Goal: Task Accomplishment & Management: Manage account settings

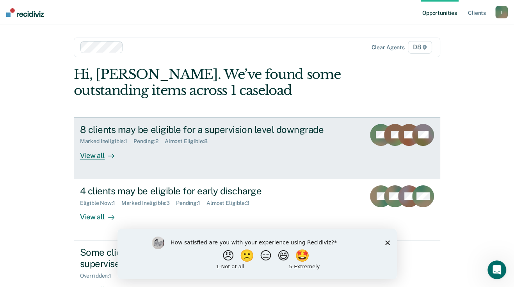
click at [90, 156] on div "View all" at bounding box center [102, 151] width 44 height 15
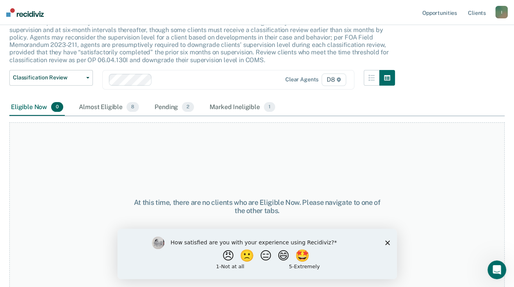
scroll to position [60, 0]
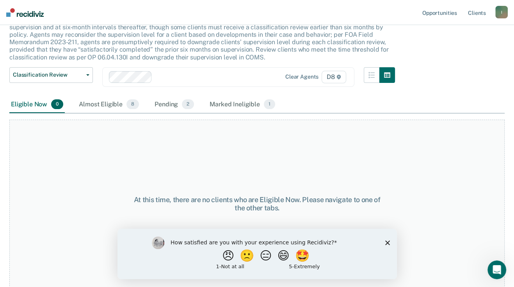
click at [385, 240] on div "How satisfied are you with your experience using Recidiviz? 😠 🙁 😑 😄 🤩 1 - Not a…" at bounding box center [257, 253] width 280 height 50
click at [385, 242] on icon "Close survey" at bounding box center [387, 242] width 5 height 5
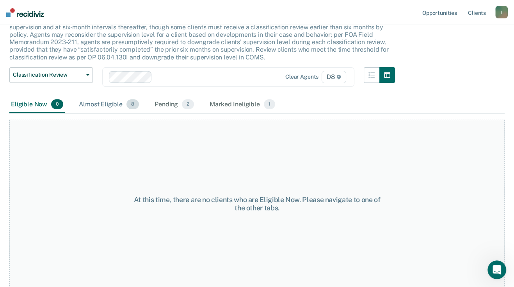
click at [128, 105] on span "8" at bounding box center [132, 104] width 12 height 10
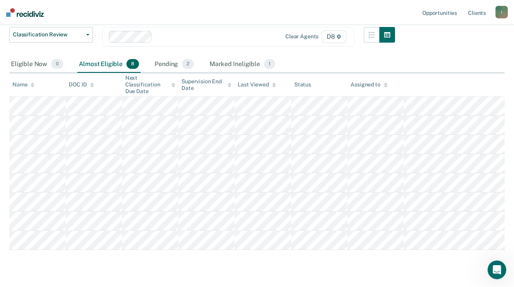
scroll to position [118, 0]
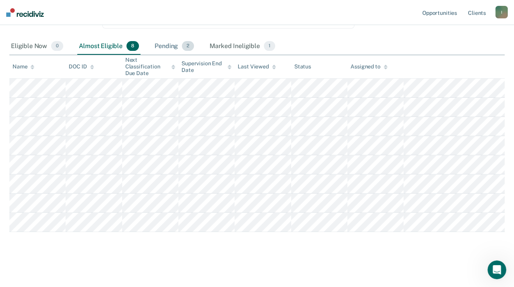
click at [191, 47] on span "2" at bounding box center [188, 46] width 12 height 10
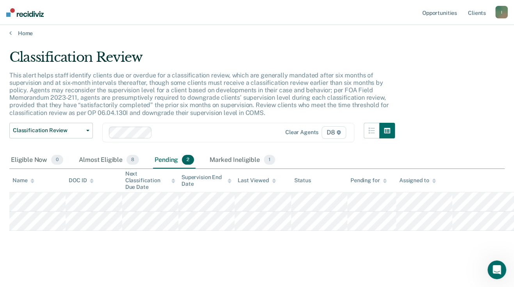
scroll to position [4, 0]
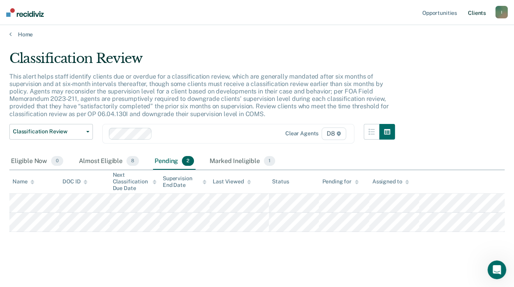
click at [475, 13] on link "Client s" at bounding box center [477, 12] width 21 height 25
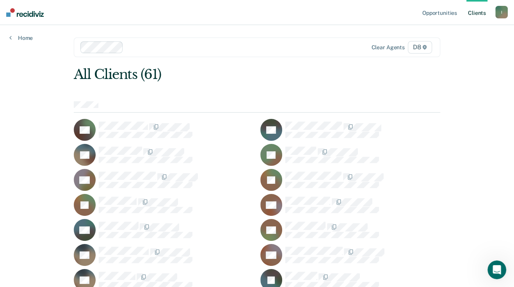
click at [427, 47] on icon at bounding box center [424, 47] width 5 height 5
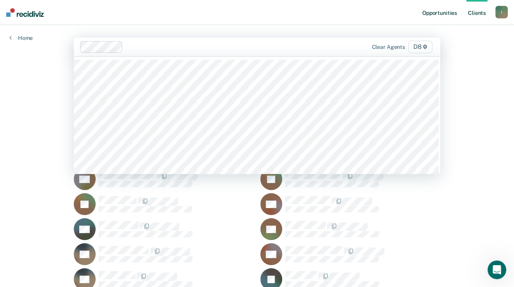
click at [433, 13] on link "Opportunities" at bounding box center [440, 12] width 38 height 25
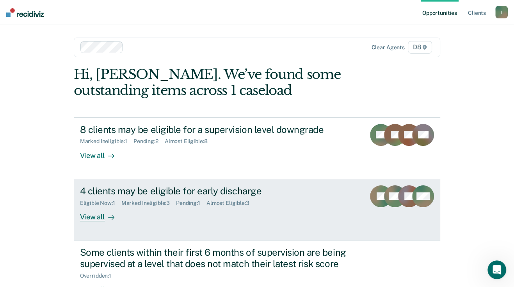
click at [92, 215] on div "View all" at bounding box center [102, 213] width 44 height 15
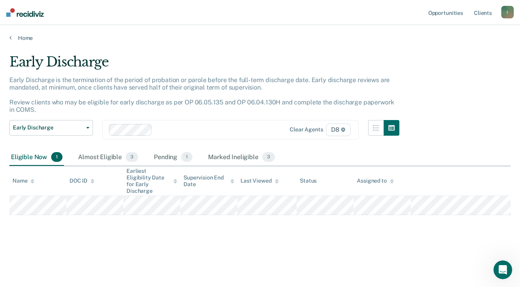
click at [19, 9] on img at bounding box center [24, 12] width 37 height 9
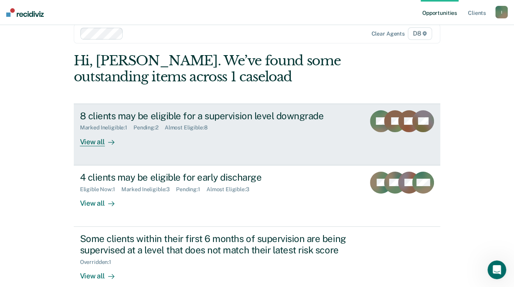
scroll to position [57, 0]
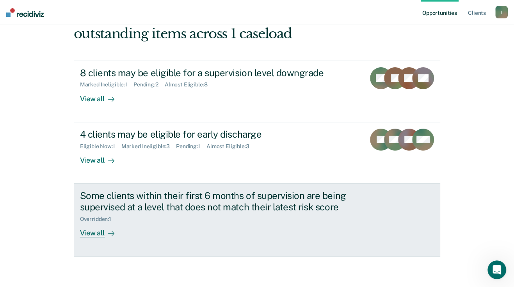
click at [93, 230] on div "View all" at bounding box center [102, 229] width 44 height 15
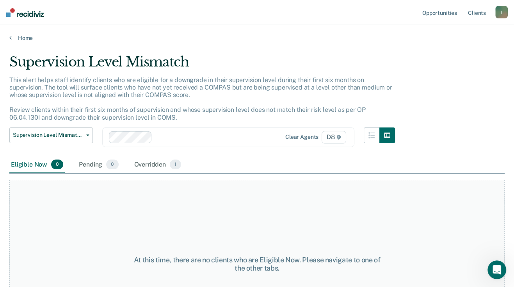
click at [23, 16] on nav "Opportunities Client s [EMAIL_ADDRESS][US_STATE][DOMAIN_NAME] I Profile How it …" at bounding box center [257, 12] width 514 height 25
click at [24, 12] on img at bounding box center [24, 12] width 37 height 9
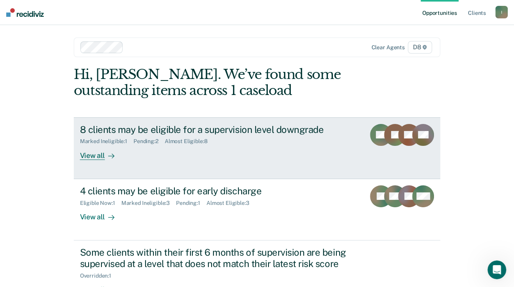
click at [96, 154] on div "View all" at bounding box center [102, 151] width 44 height 15
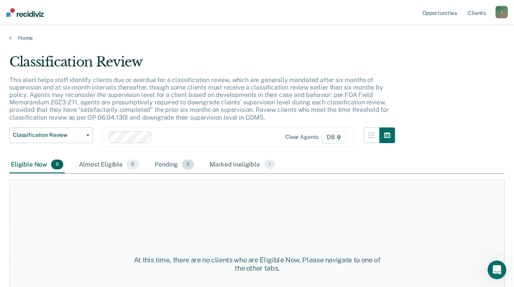
click at [165, 164] on div "Pending 2" at bounding box center [174, 164] width 43 height 17
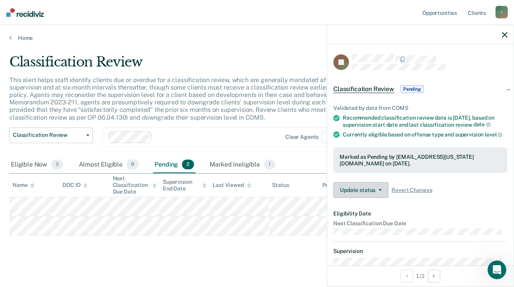
click at [349, 194] on button "Update status" at bounding box center [360, 190] width 55 height 16
click at [312, 247] on div "Classification Review This alert helps staff identify clients due or overdue fo…" at bounding box center [256, 156] width 495 height 204
click at [363, 194] on button "Update status" at bounding box center [360, 190] width 55 height 16
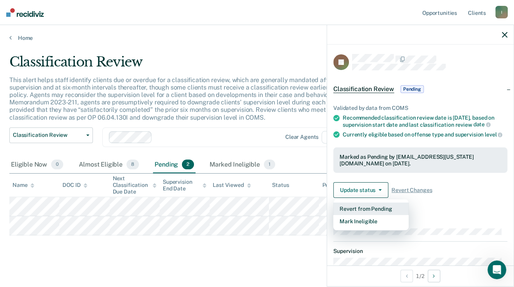
click at [358, 212] on button "Revert from Pending" at bounding box center [370, 208] width 75 height 12
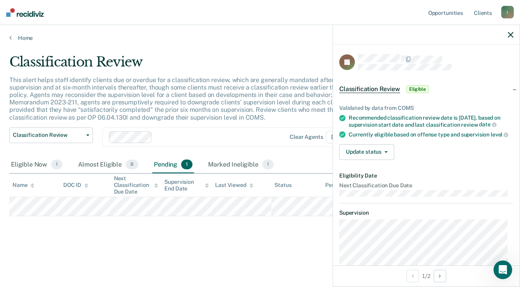
click at [491, 137] on span "level" at bounding box center [500, 134] width 18 height 6
click at [356, 160] on button "Update status" at bounding box center [366, 152] width 55 height 16
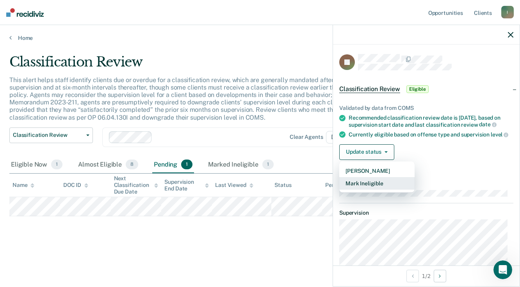
click at [357, 189] on button "Mark Ineligible" at bounding box center [376, 183] width 75 height 12
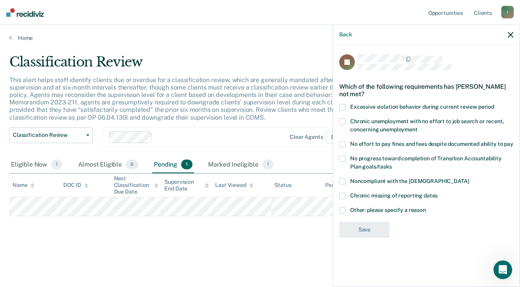
click at [343, 208] on span at bounding box center [342, 210] width 6 height 6
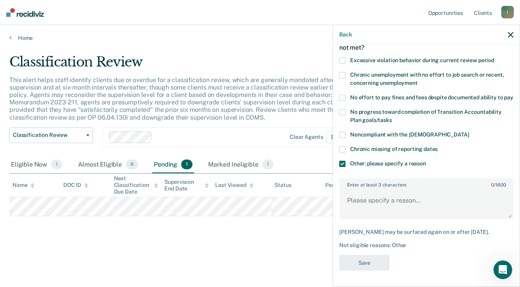
scroll to position [52, 0]
click at [373, 202] on textarea "Enter at least 3 characters 0 / 1600" at bounding box center [426, 203] width 173 height 29
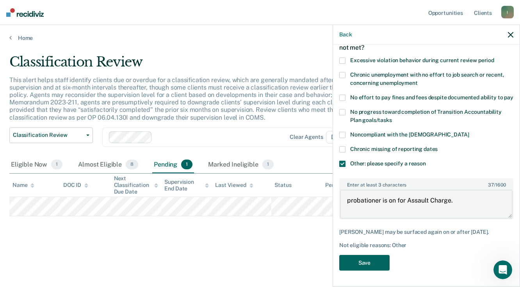
type textarea "probationer is on for Assault Charge."
click at [373, 259] on button "Save" at bounding box center [364, 263] width 50 height 16
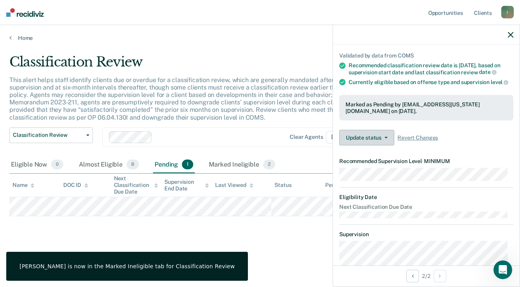
click at [360, 139] on button "Update status" at bounding box center [366, 138] width 55 height 16
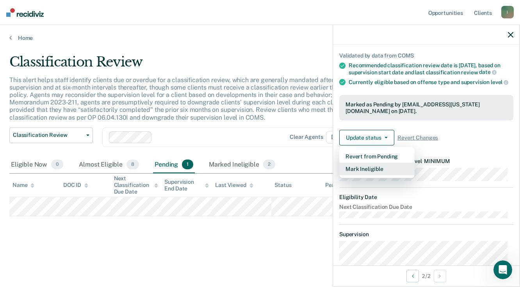
click at [356, 175] on button "Mark Ineligible" at bounding box center [376, 168] width 75 height 12
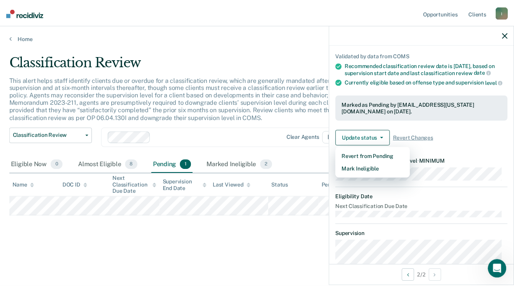
scroll to position [0, 0]
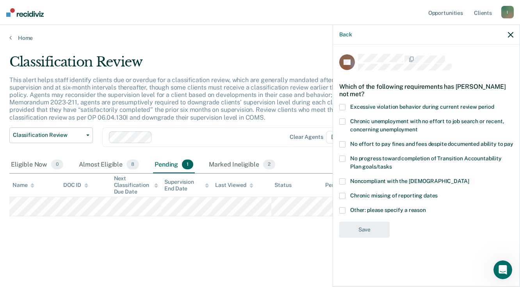
click at [342, 181] on span at bounding box center [342, 181] width 6 height 6
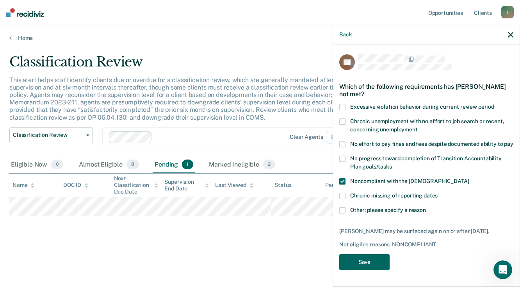
click at [369, 260] on button "Save" at bounding box center [364, 262] width 50 height 16
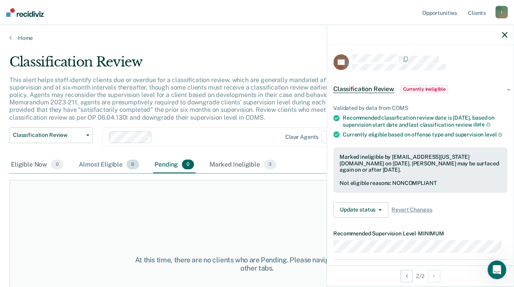
click at [128, 165] on span "8" at bounding box center [132, 164] width 12 height 10
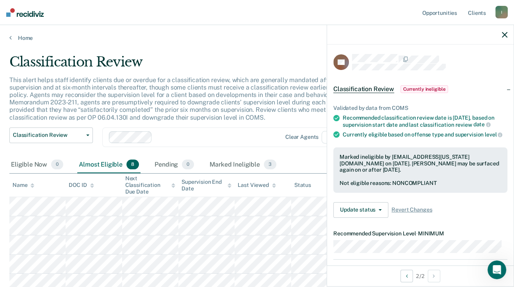
click at [503, 33] on icon "button" at bounding box center [504, 34] width 5 height 5
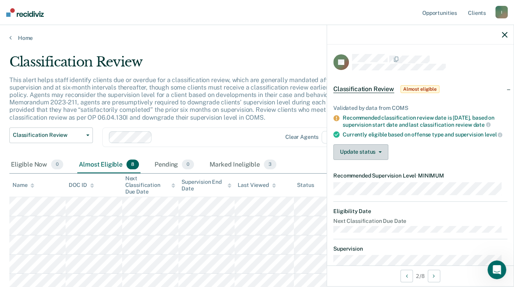
click at [360, 160] on button "Update status" at bounding box center [360, 152] width 55 height 16
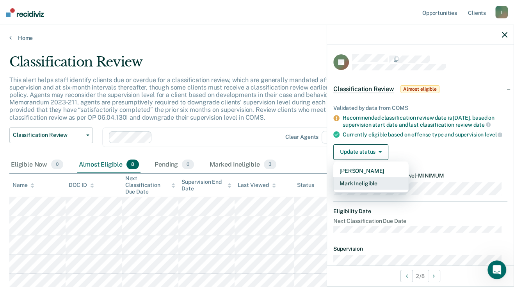
click at [349, 189] on button "Mark Ineligible" at bounding box center [370, 183] width 75 height 12
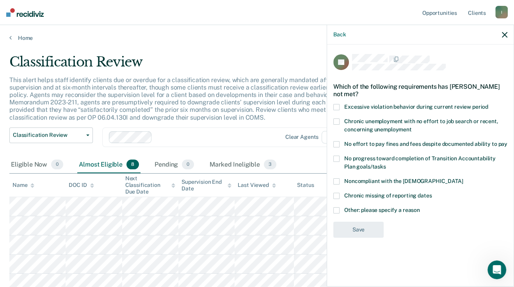
click at [335, 207] on span at bounding box center [336, 210] width 6 height 6
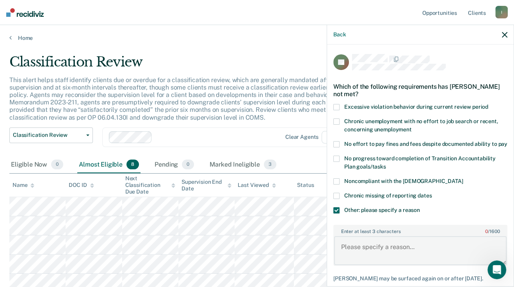
click at [365, 250] on textarea "Enter at least 3 characters 0 / 1600" at bounding box center [420, 250] width 173 height 29
click at [385, 252] on textarea "Defendant ineligble for reduction in supervision level due to specialty court p…" at bounding box center [420, 250] width 173 height 29
click at [412, 259] on textarea "Defendant ineliagble for reduction in supervision level due to specialty court …" at bounding box center [420, 250] width 173 height 29
click at [385, 255] on textarea "Defendant ineliagble for reduction in supervision level due to specialty court …" at bounding box center [420, 250] width 173 height 29
click at [386, 254] on textarea "Defendant ineliagble for reduction in supervision level due to specialty court …" at bounding box center [420, 250] width 173 height 29
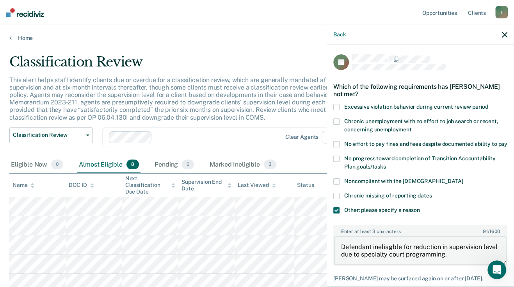
click at [389, 255] on textarea "Defendant ineliagble for reduction in supervision level due to specialty court …" at bounding box center [420, 250] width 173 height 29
click at [389, 253] on textarea "Defendant ineligble for reduction in supervision level due to specialty court p…" at bounding box center [420, 250] width 173 height 29
click at [472, 252] on textarea "Defendant ineligible for reduction in supervision level due to specialty court …" at bounding box center [420, 250] width 173 height 29
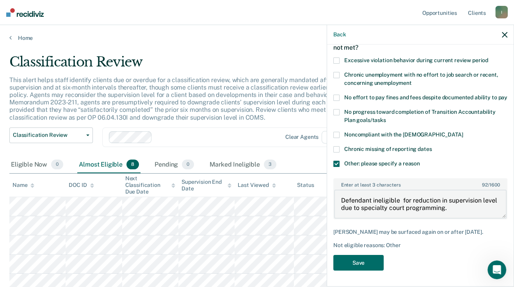
scroll to position [52, 0]
type textarea "Defendant ineligible for reduction in supervision level due to specialty court …"
click at [355, 263] on button "Save" at bounding box center [358, 263] width 50 height 16
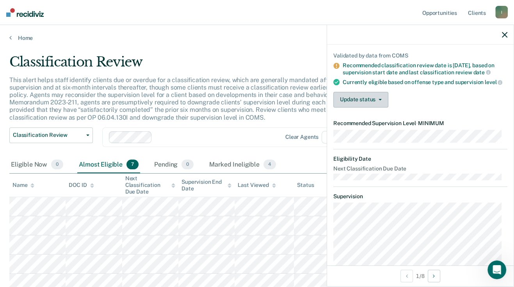
click at [360, 107] on button "Update status" at bounding box center [360, 100] width 55 height 16
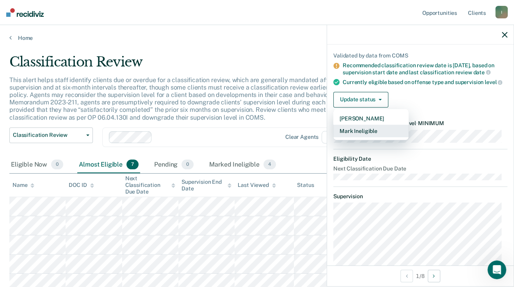
click at [348, 137] on button "Mark Ineligible" at bounding box center [370, 131] width 75 height 12
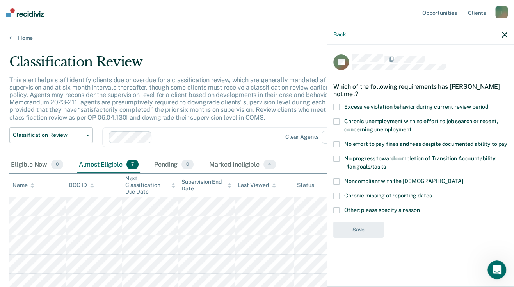
click at [336, 178] on span at bounding box center [336, 181] width 6 height 6
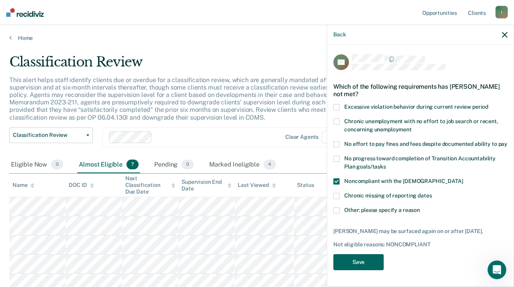
click at [352, 254] on button "Save" at bounding box center [358, 262] width 50 height 16
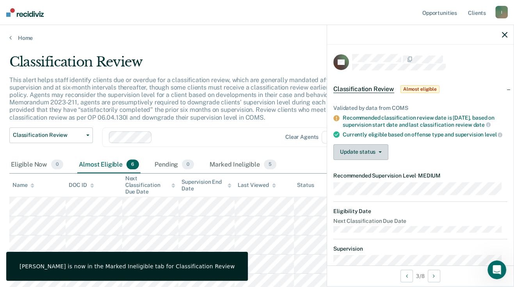
click at [356, 155] on button "Update status" at bounding box center [360, 152] width 55 height 16
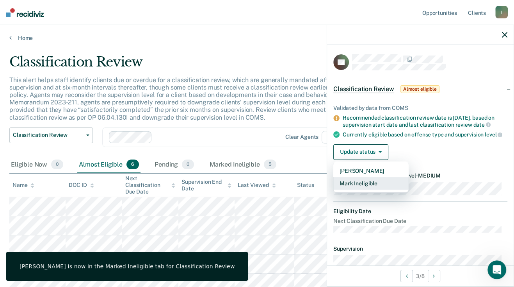
click at [348, 189] on button "Mark Ineligible" at bounding box center [370, 183] width 75 height 12
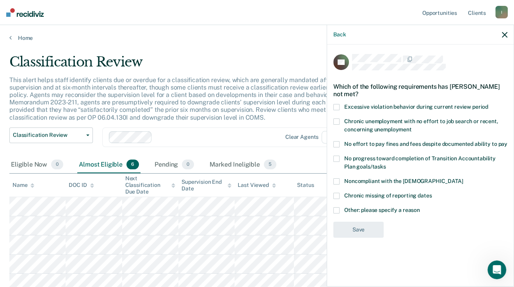
click at [337, 182] on span at bounding box center [336, 181] width 6 height 6
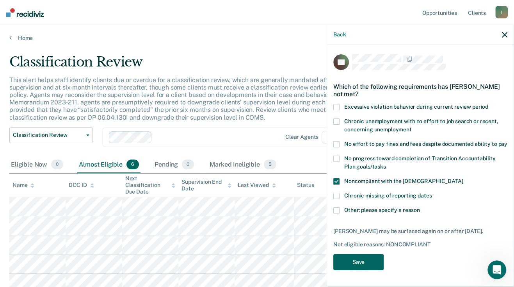
click at [353, 260] on button "Save" at bounding box center [358, 262] width 50 height 16
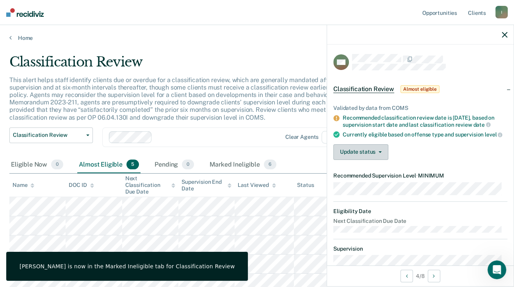
click at [350, 160] on button "Update status" at bounding box center [360, 152] width 55 height 16
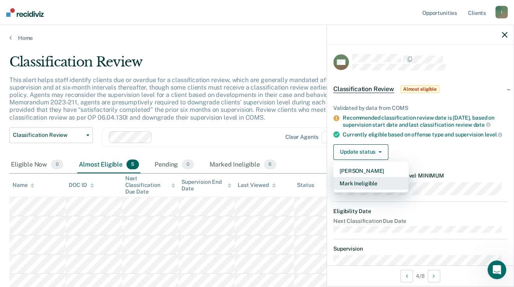
click at [345, 183] on button "Mark Ineligible" at bounding box center [370, 183] width 75 height 12
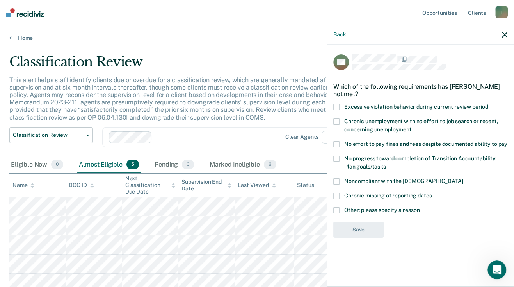
click at [336, 182] on span at bounding box center [336, 181] width 6 height 6
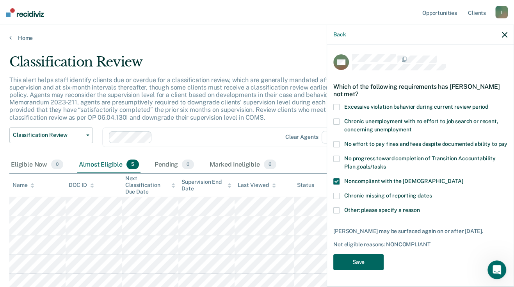
click at [353, 262] on button "Save" at bounding box center [358, 262] width 50 height 16
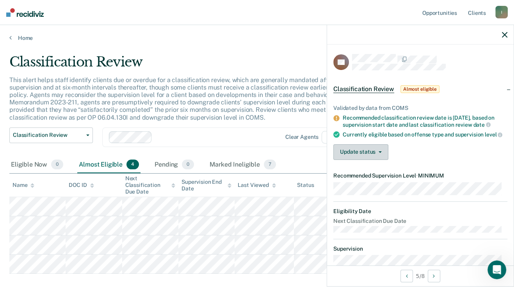
click at [356, 159] on button "Update status" at bounding box center [360, 152] width 55 height 16
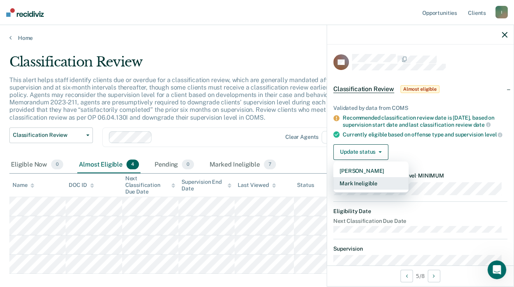
click at [351, 189] on button "Mark Ineligible" at bounding box center [370, 183] width 75 height 12
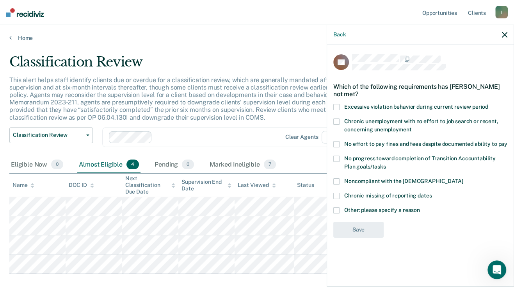
click at [338, 207] on span at bounding box center [336, 210] width 6 height 6
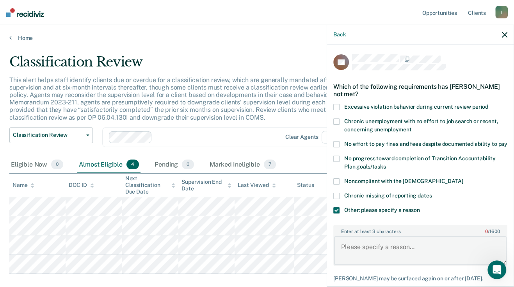
click at [369, 253] on textarea "Enter at least 3 characters 0 / 1600" at bounding box center [420, 250] width 173 height 29
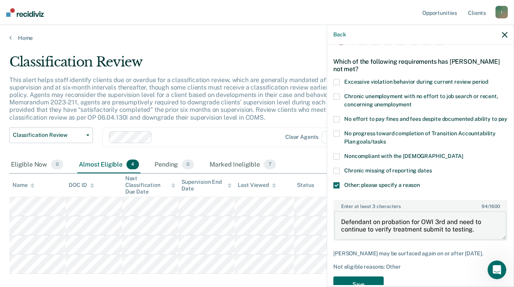
scroll to position [59, 0]
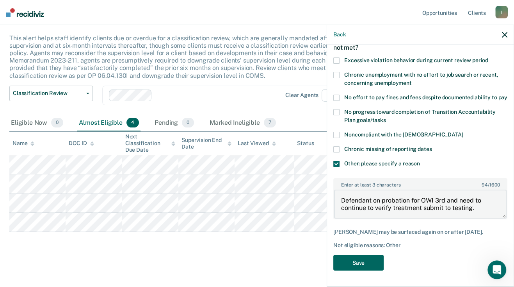
type textarea "Defendant on probation for OWI 3rd and need to continue to verify treatment sub…"
click at [359, 264] on button "Save" at bounding box center [358, 263] width 50 height 16
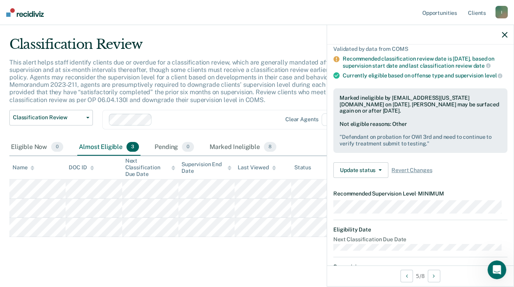
scroll to position [9, 0]
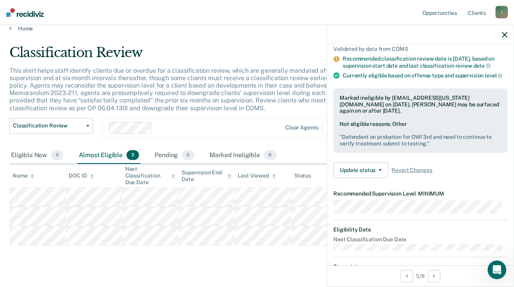
click at [506, 32] on icon "button" at bounding box center [504, 34] width 5 height 5
